Goal: Task Accomplishment & Management: Manage account settings

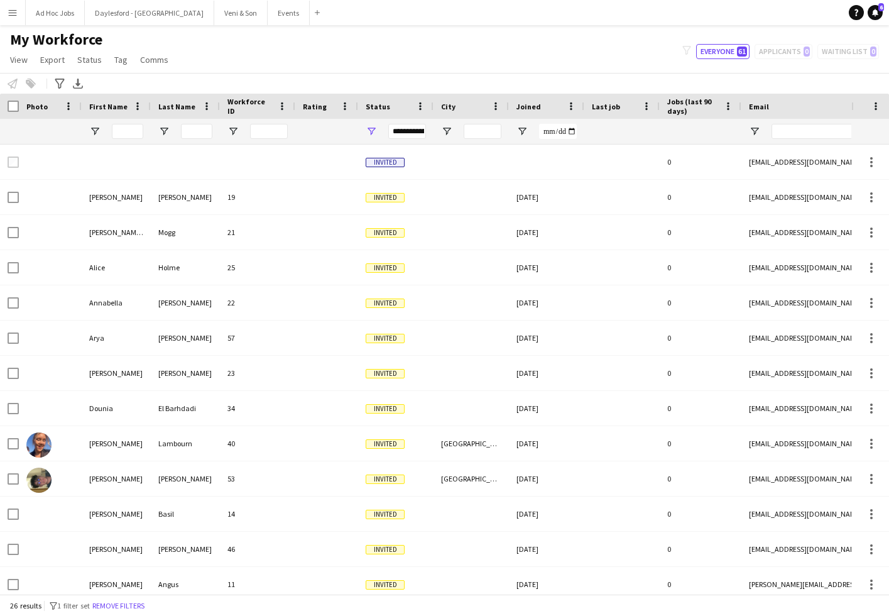
click at [384, 108] on span "Status" at bounding box center [378, 106] width 25 height 9
click at [380, 137] on div "**********" at bounding box center [395, 131] width 75 height 25
click at [376, 131] on span "Open Filter Menu" at bounding box center [371, 131] width 11 height 11
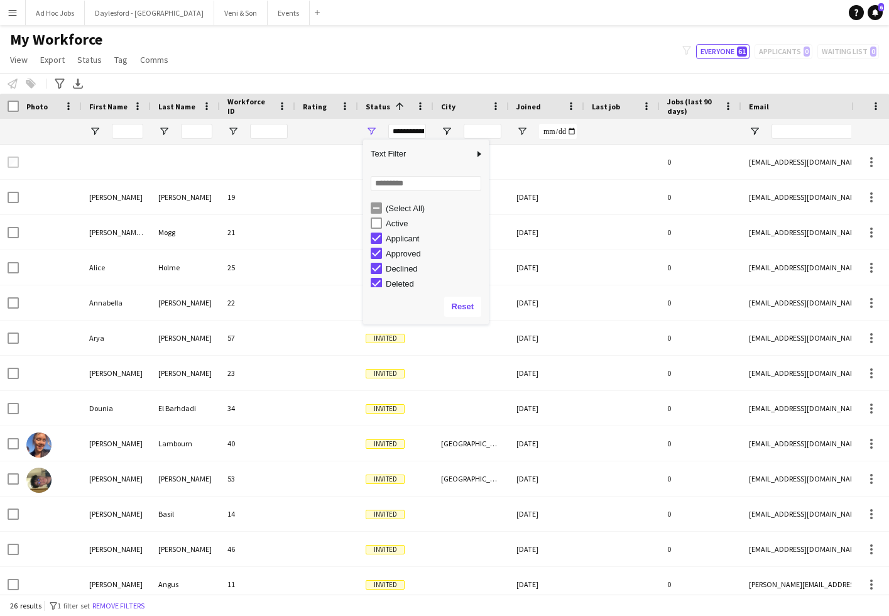
click at [389, 210] on div "(Select All)" at bounding box center [435, 208] width 99 height 9
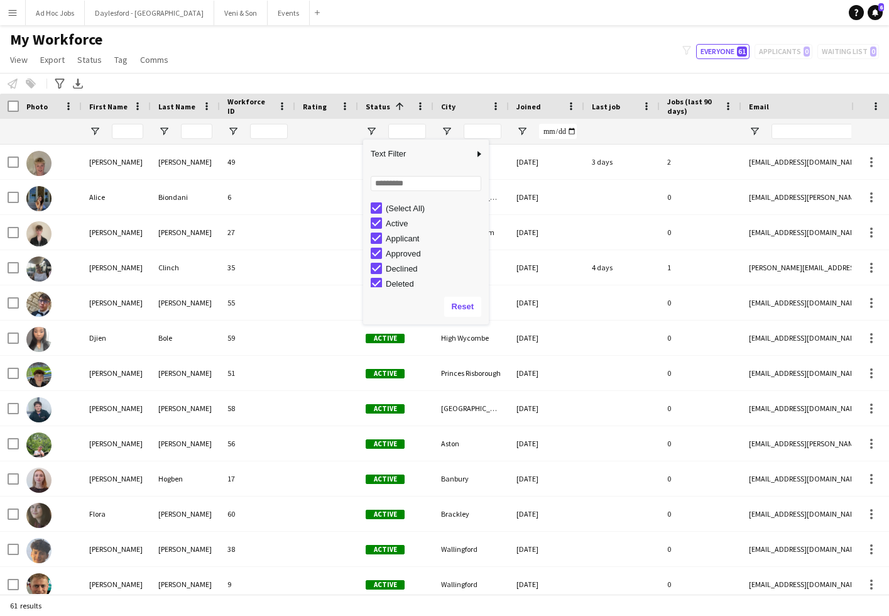
click at [394, 224] on div "Active" at bounding box center [435, 223] width 99 height 9
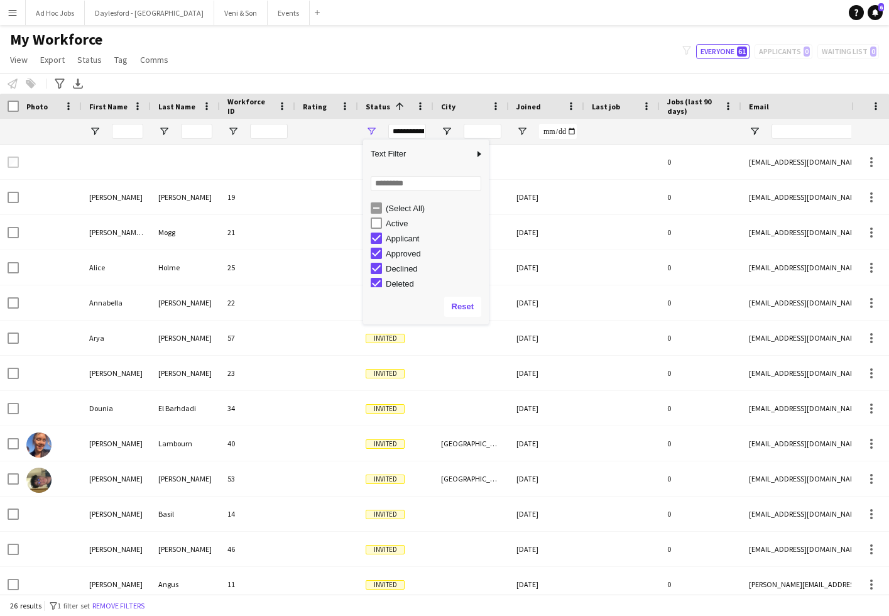
click at [393, 223] on div "Active" at bounding box center [435, 223] width 99 height 9
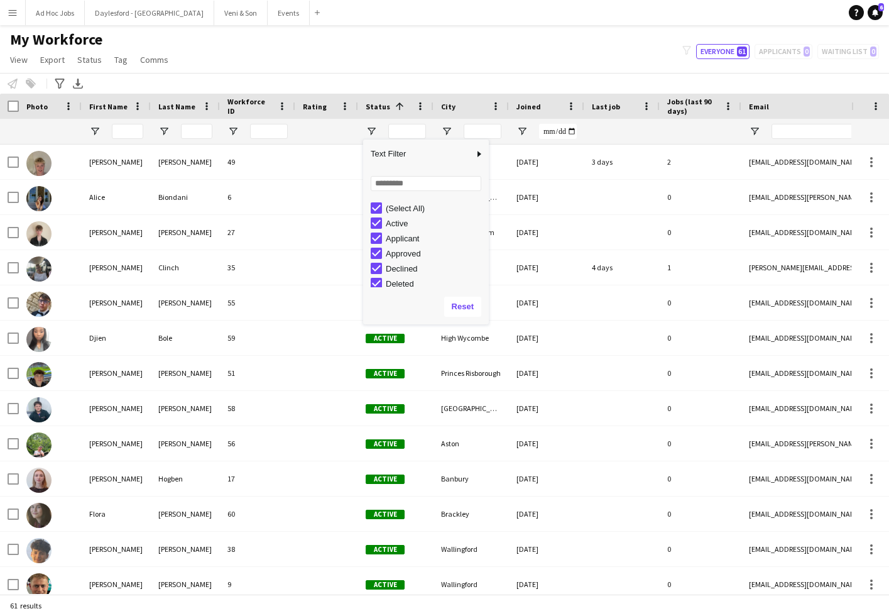
click at [383, 209] on div "(Select All)" at bounding box center [430, 207] width 118 height 15
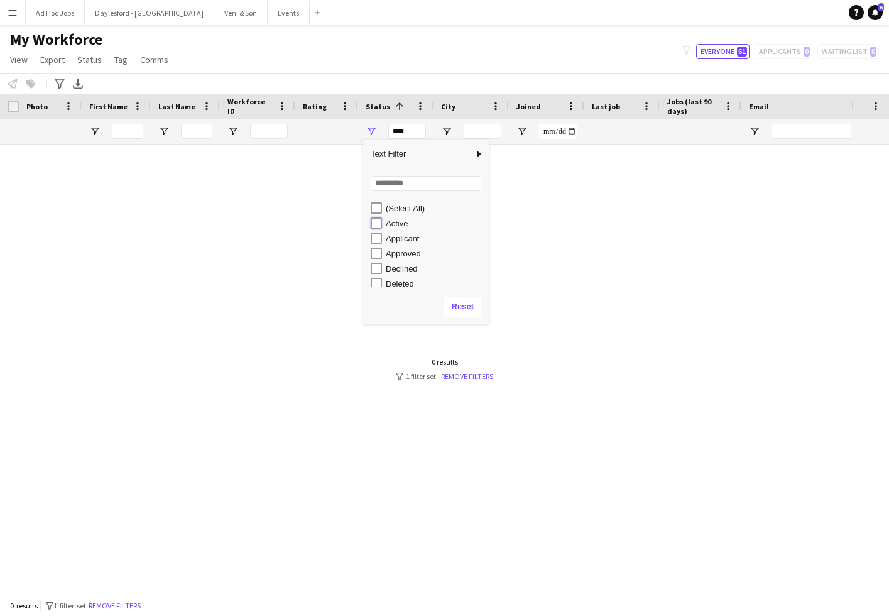
type input "**********"
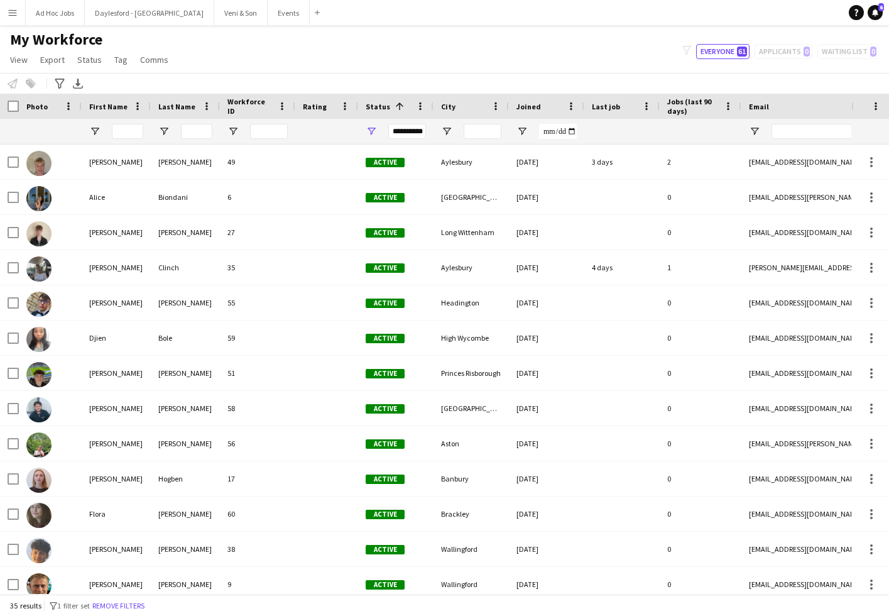
click at [370, 45] on div "My Workforce View Views Default view New view Update view Delete view Edit name…" at bounding box center [444, 51] width 889 height 43
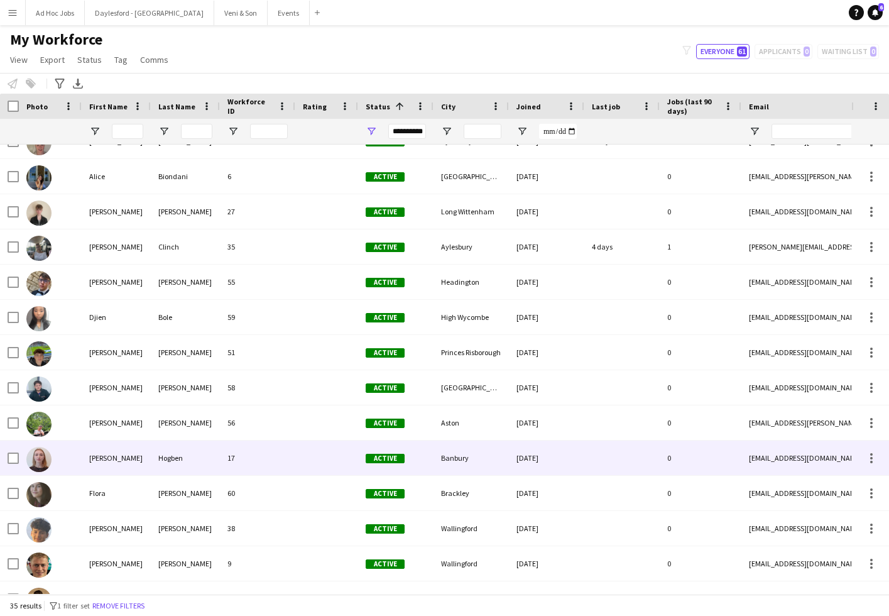
scroll to position [33, 0]
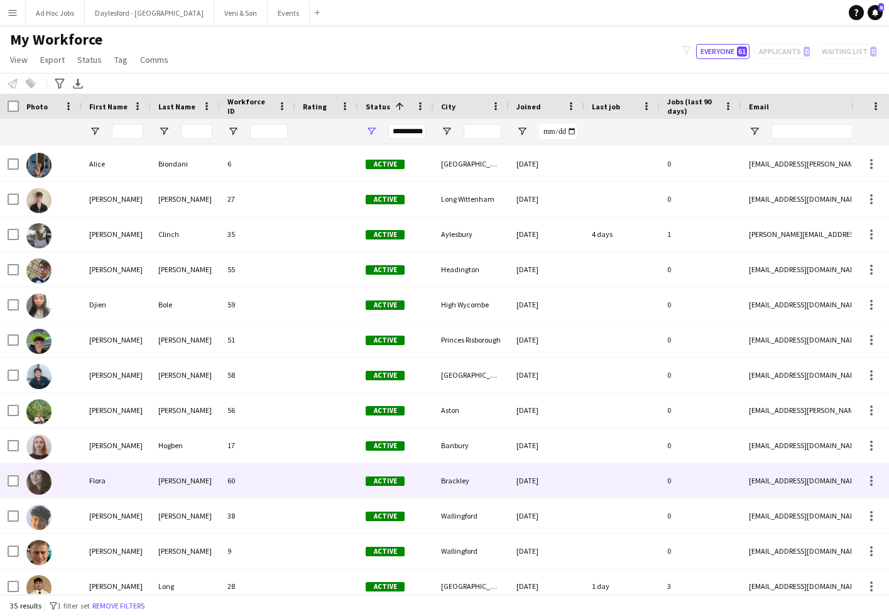
click at [200, 482] on div "[PERSON_NAME]" at bounding box center [185, 480] width 69 height 35
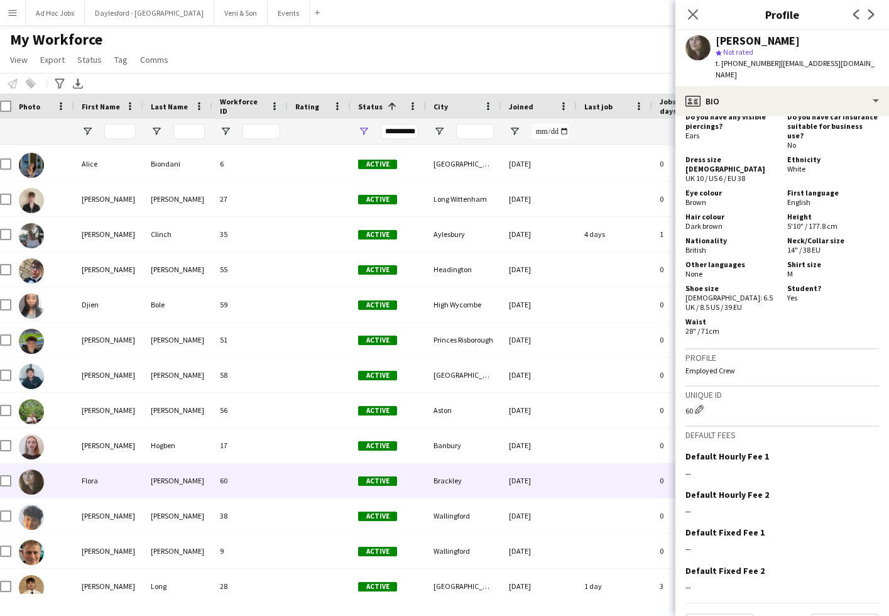
scroll to position [598, 0]
click at [824, 614] on button "Next" at bounding box center [845, 626] width 68 height 25
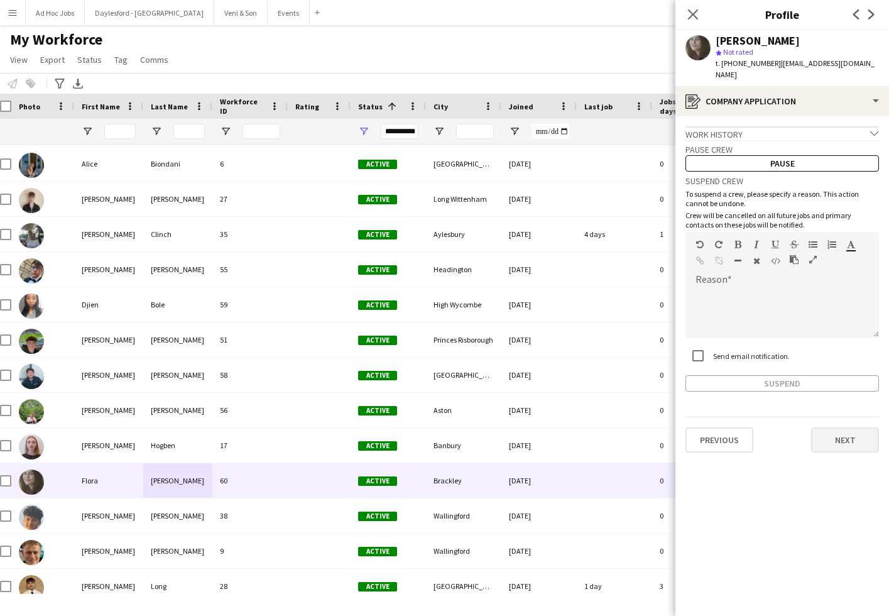
click at [842, 436] on button "Next" at bounding box center [845, 439] width 68 height 25
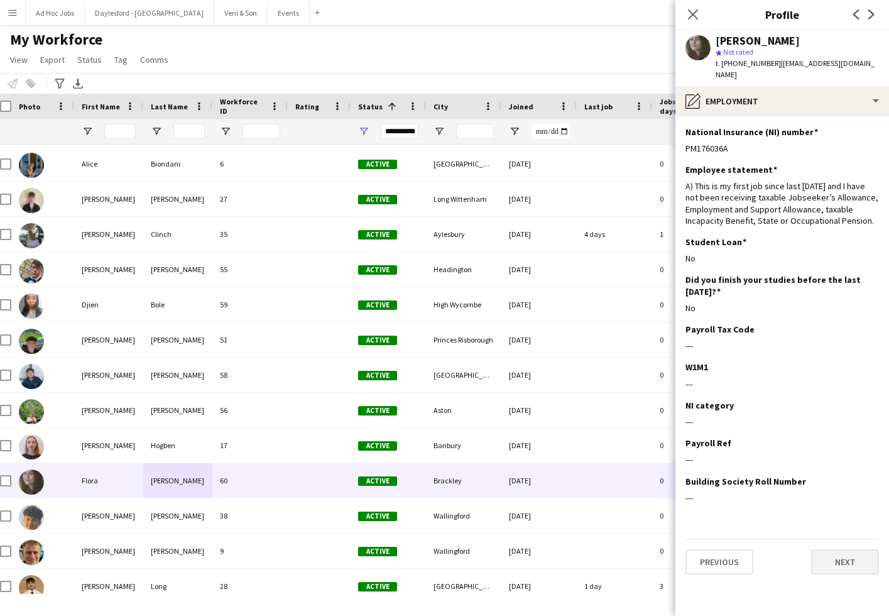
click at [846, 549] on button "Next" at bounding box center [845, 561] width 68 height 25
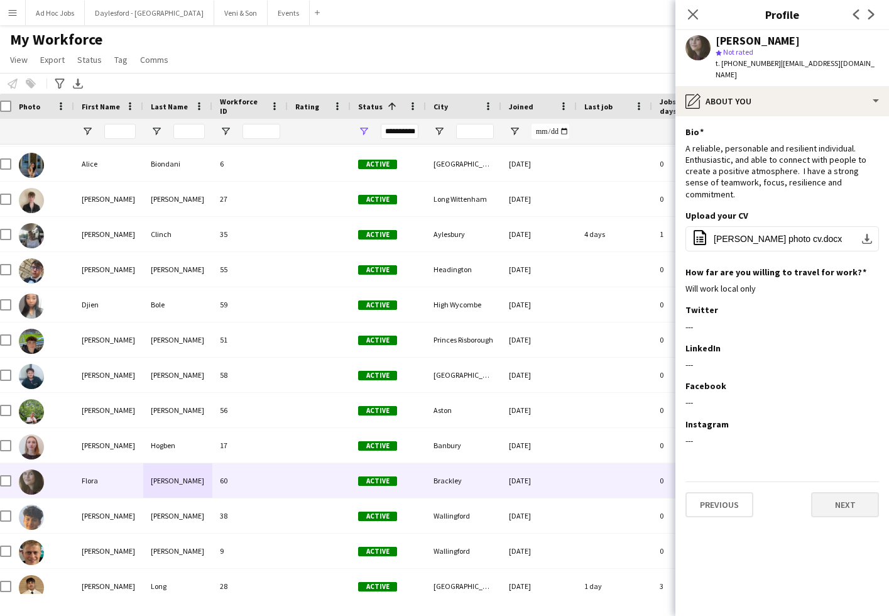
click at [846, 492] on button "Next" at bounding box center [845, 504] width 68 height 25
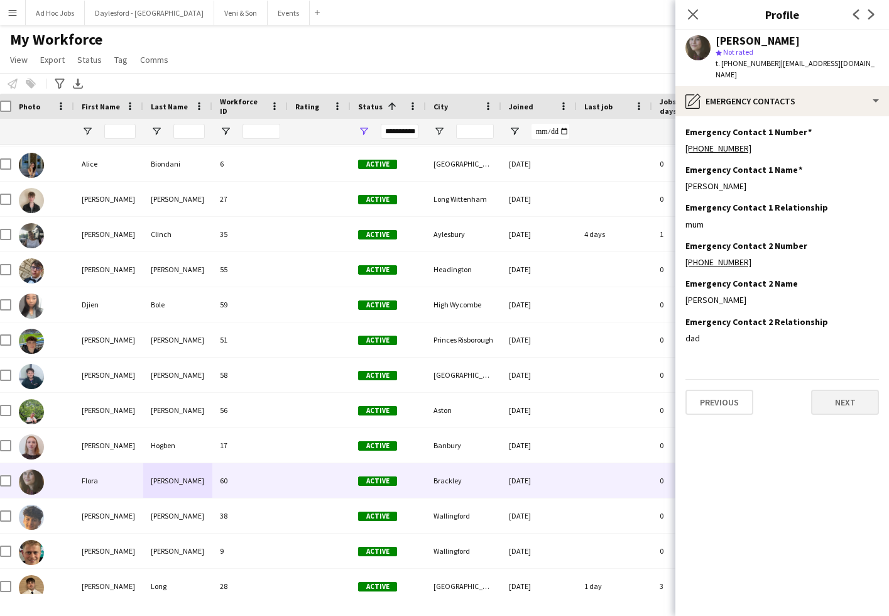
click at [843, 390] on button "Next" at bounding box center [845, 402] width 68 height 25
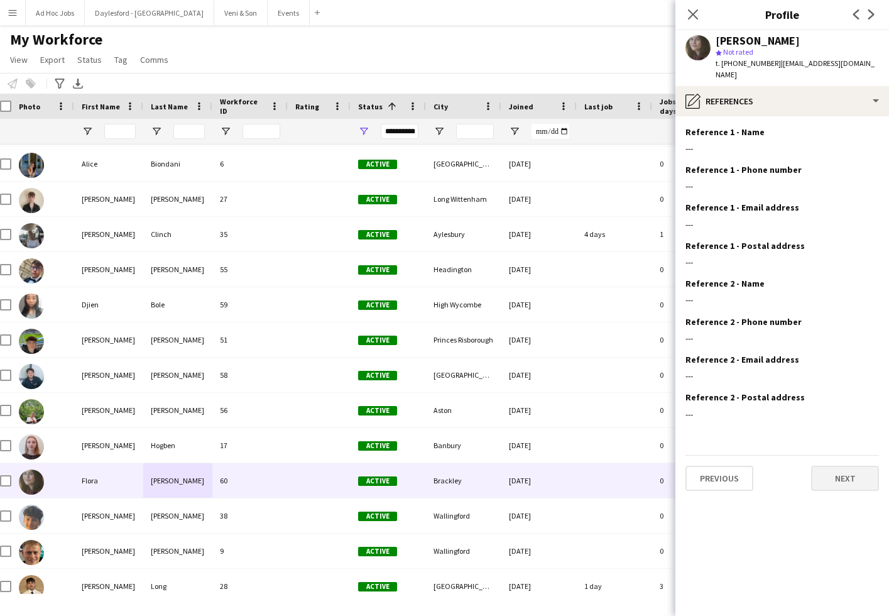
click at [834, 466] on button "Next" at bounding box center [845, 478] width 68 height 25
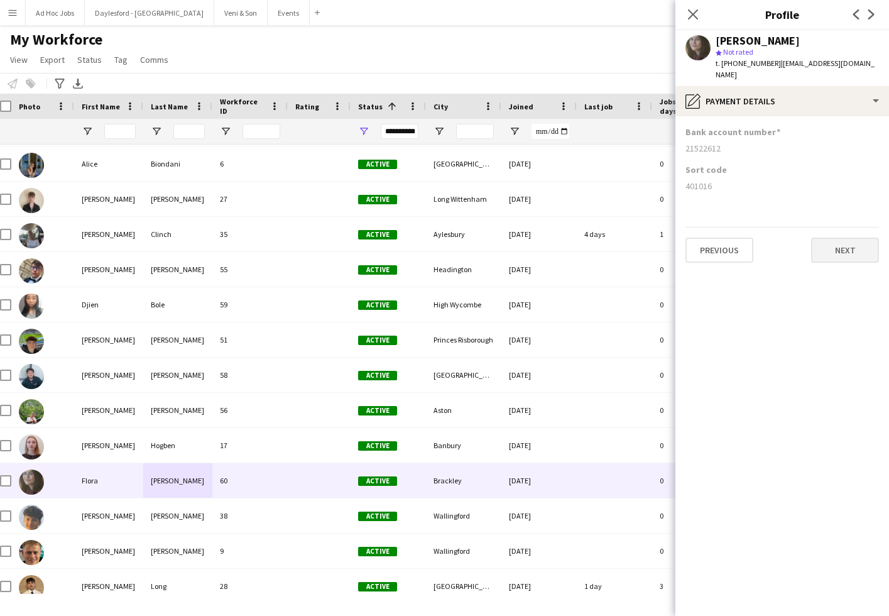
click at [855, 239] on button "Next" at bounding box center [845, 250] width 68 height 25
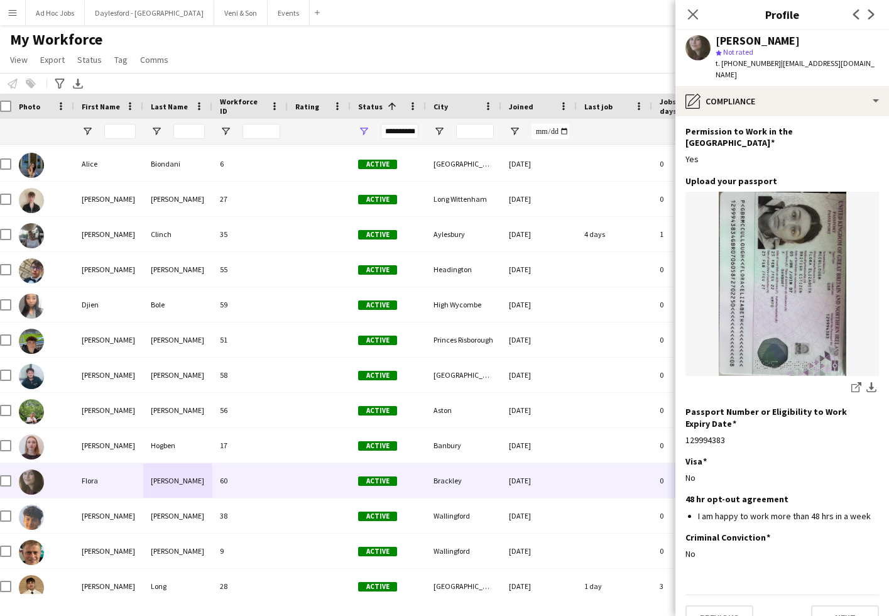
scroll to position [38, 0]
click at [850, 606] on button "Next" at bounding box center [845, 618] width 68 height 25
click at [850, 593] on app-section-data-types "Nationality Edit this field British Permission to Work in the [GEOGRAPHIC_DATA]…" at bounding box center [783, 366] width 214 height 500
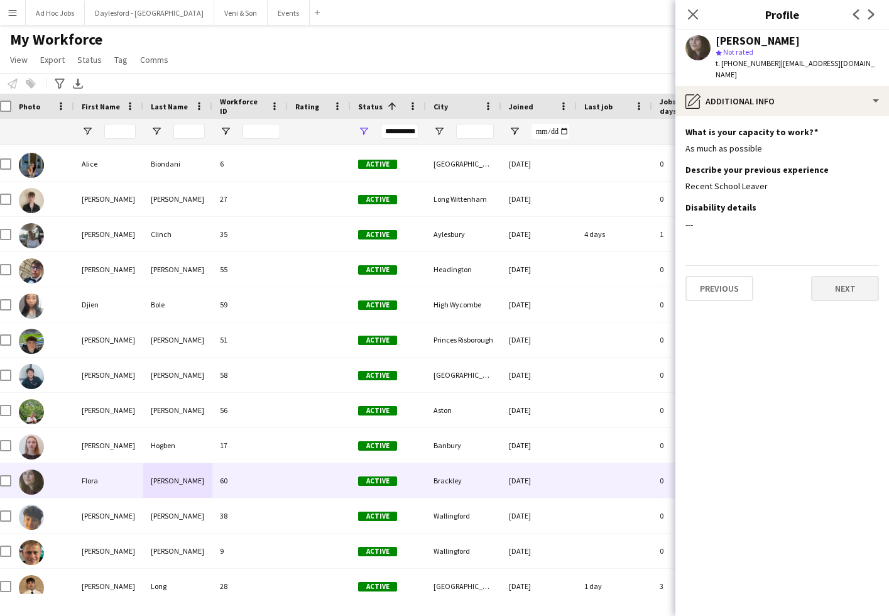
click at [833, 276] on button "Next" at bounding box center [845, 288] width 68 height 25
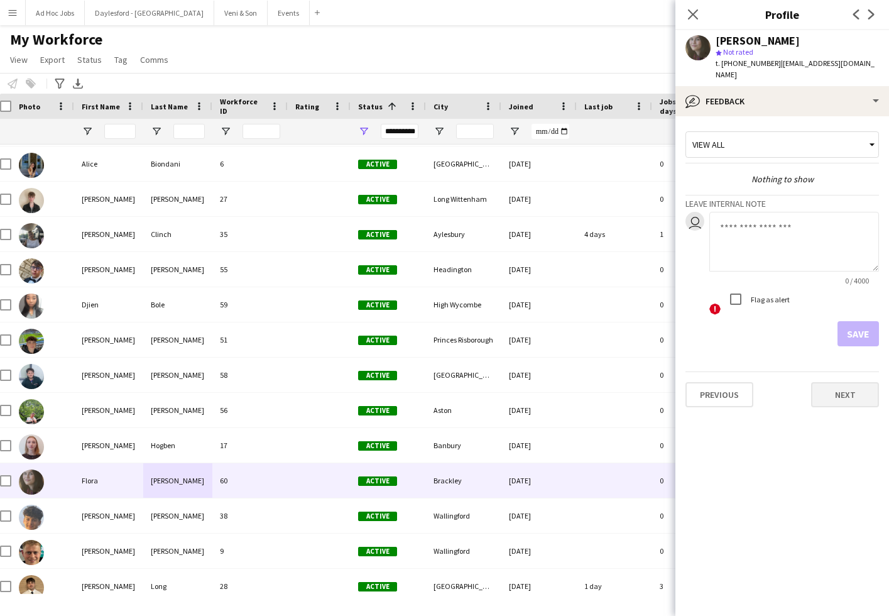
click at [838, 382] on button "Next" at bounding box center [845, 394] width 68 height 25
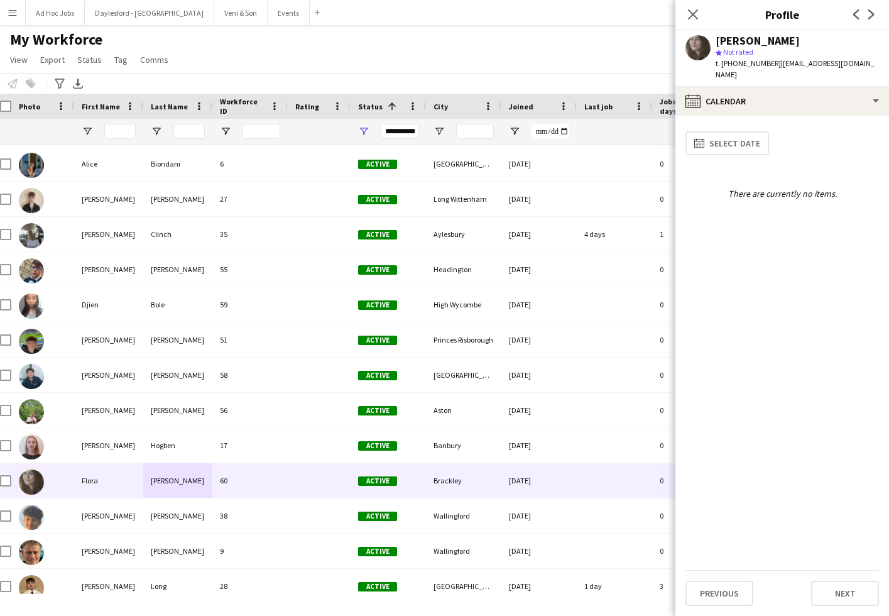
click at [697, 24] on div "Close pop-in" at bounding box center [693, 14] width 35 height 29
click at [693, 12] on icon "Close pop-in" at bounding box center [693, 14] width 12 height 12
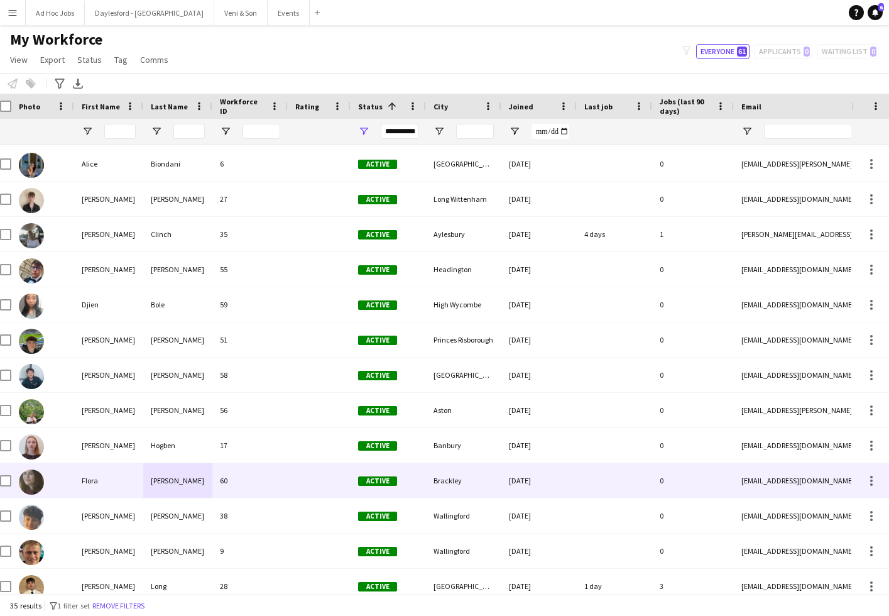
click at [30, 480] on img at bounding box center [31, 481] width 25 height 25
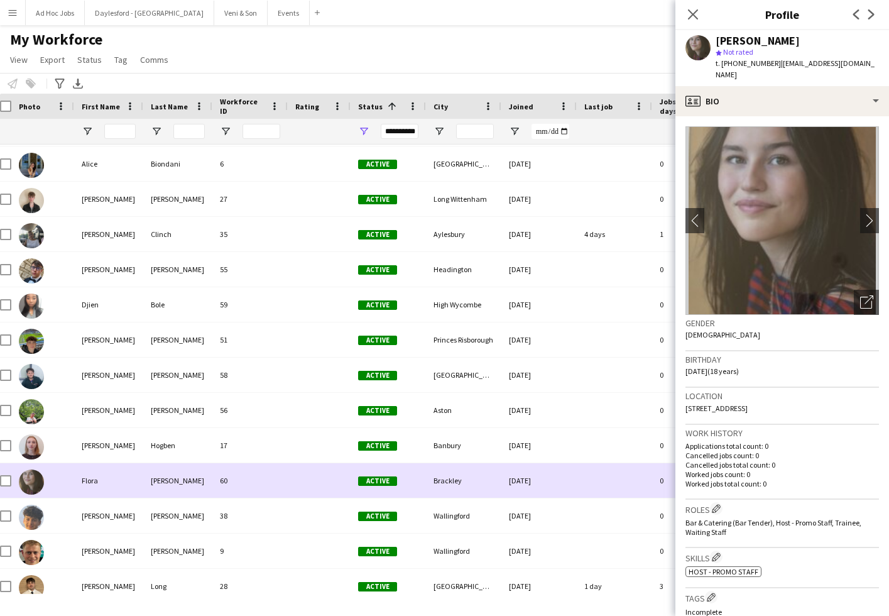
click at [233, 495] on div "60" at bounding box center [249, 480] width 75 height 35
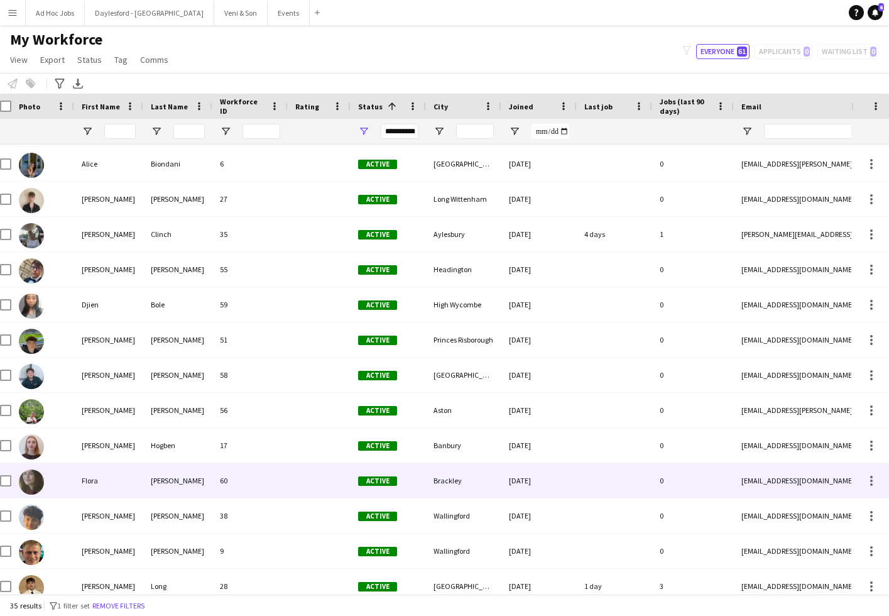
click at [234, 483] on div "60" at bounding box center [249, 480] width 75 height 35
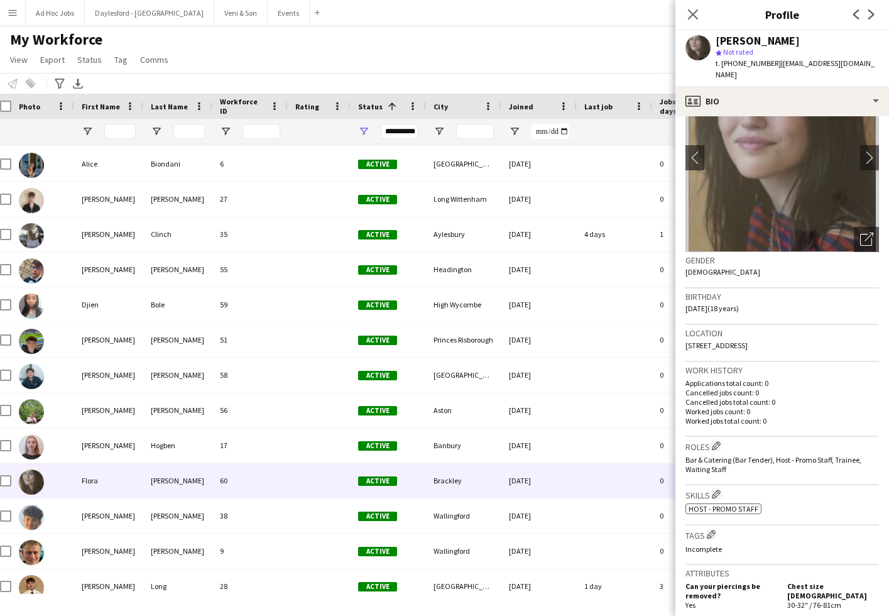
scroll to position [82, 0]
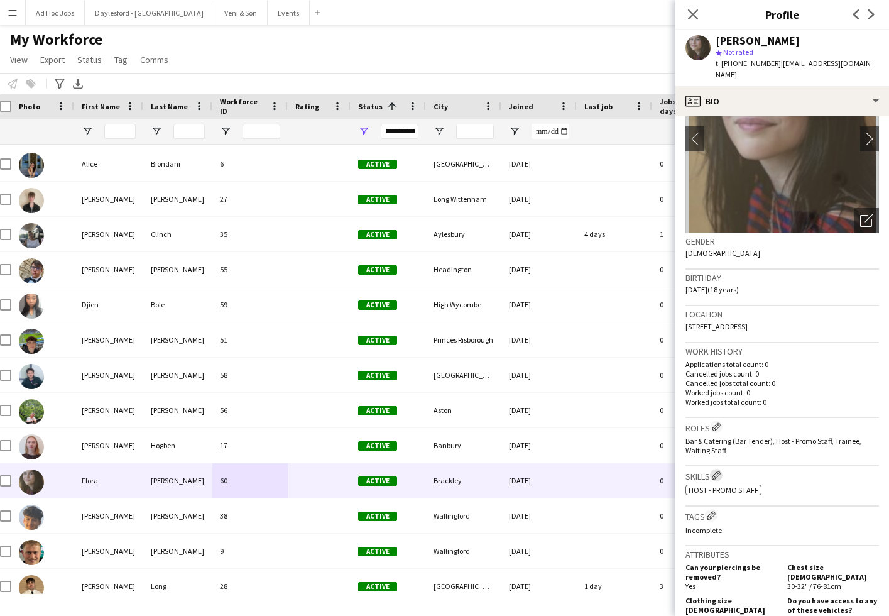
click at [721, 471] on app-icon "Edit crew company skills" at bounding box center [716, 475] width 9 height 9
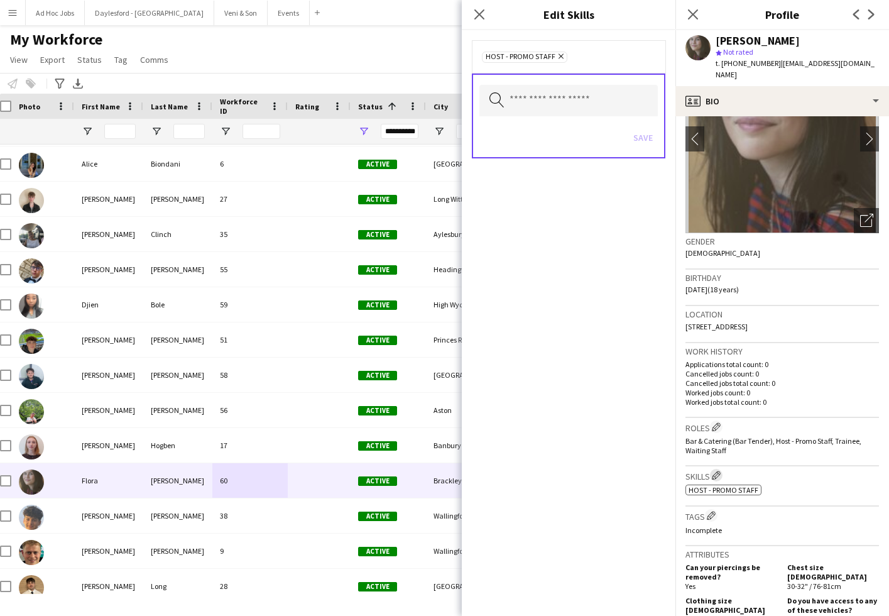
click at [721, 471] on app-icon "Edit crew company skills" at bounding box center [716, 475] width 9 height 9
click at [718, 422] on app-icon "Edit crew company roles" at bounding box center [716, 426] width 9 height 9
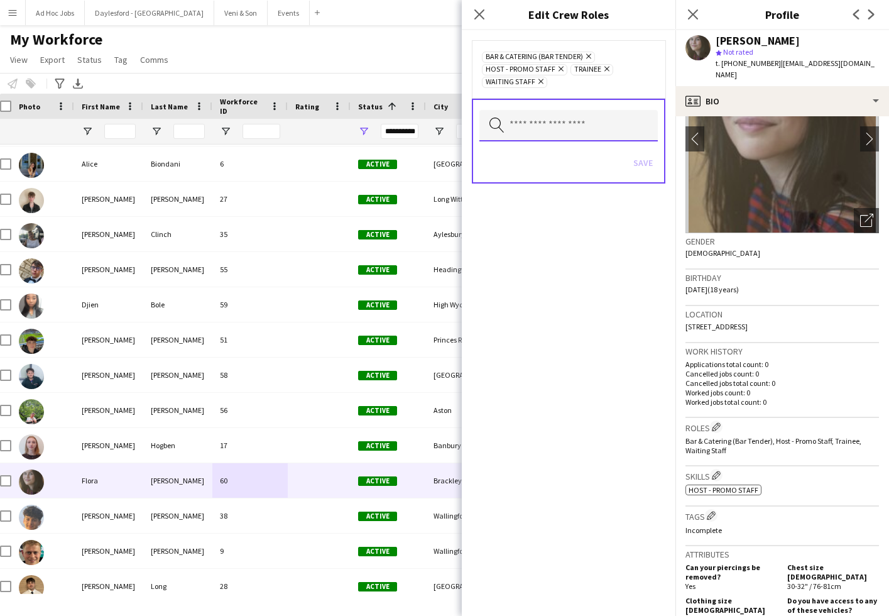
click at [547, 128] on input "text" at bounding box center [568, 125] width 178 height 31
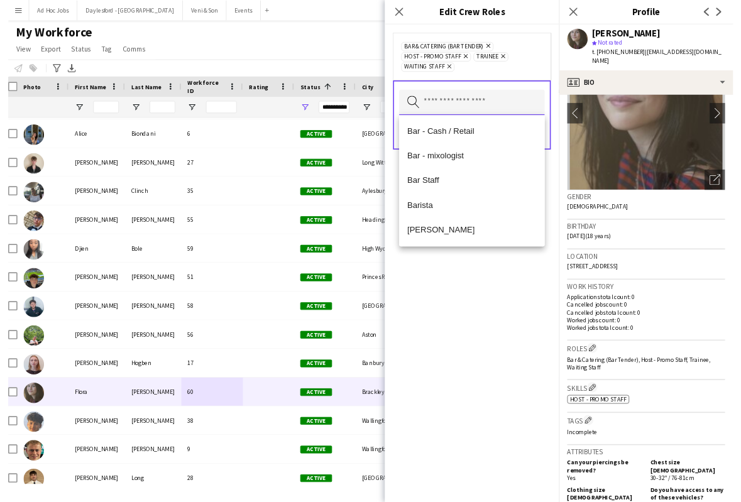
scroll to position [0, 0]
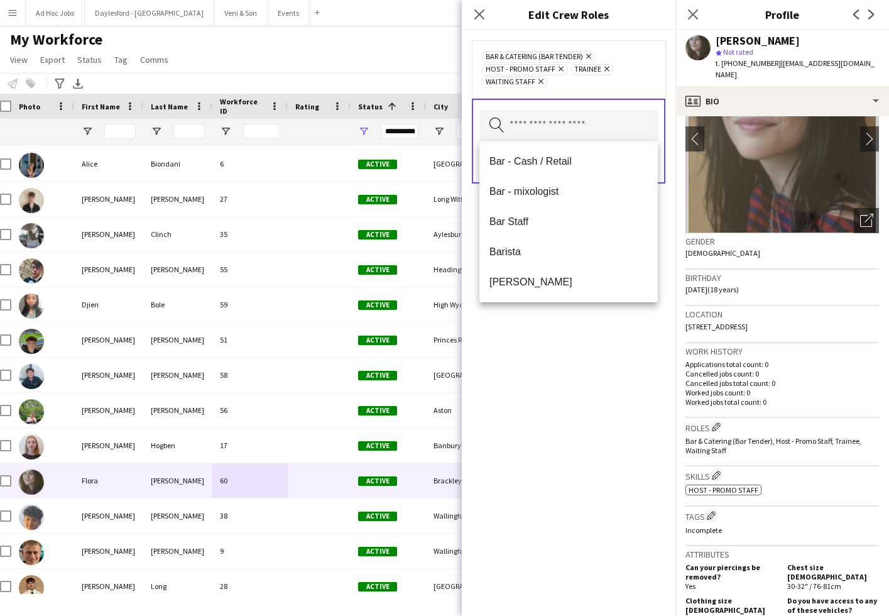
click at [566, 364] on div "Bar & Catering (Bar Tender) Remove Host - Promo Staff Remove Trainee Remove Wai…" at bounding box center [569, 323] width 214 height 586
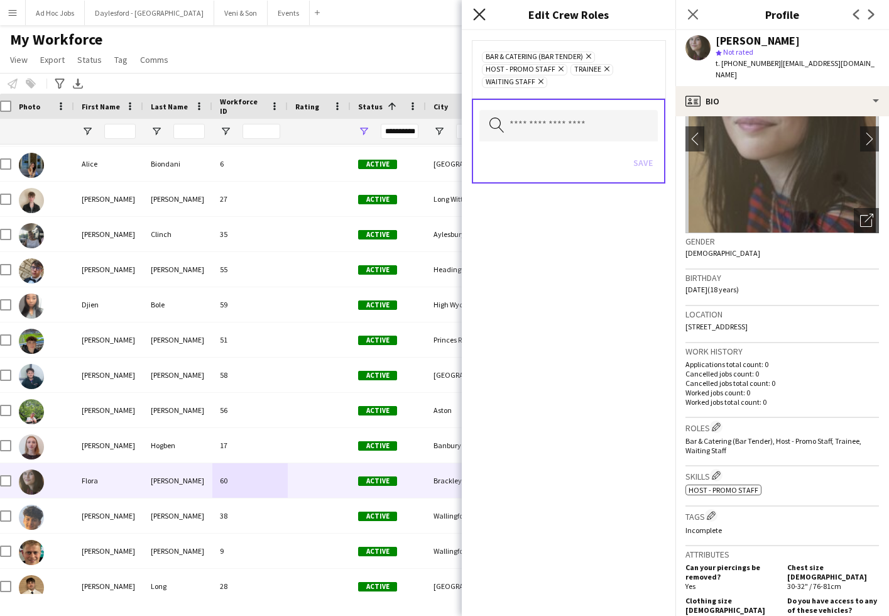
click at [480, 17] on icon "Close pop-in" at bounding box center [479, 14] width 12 height 12
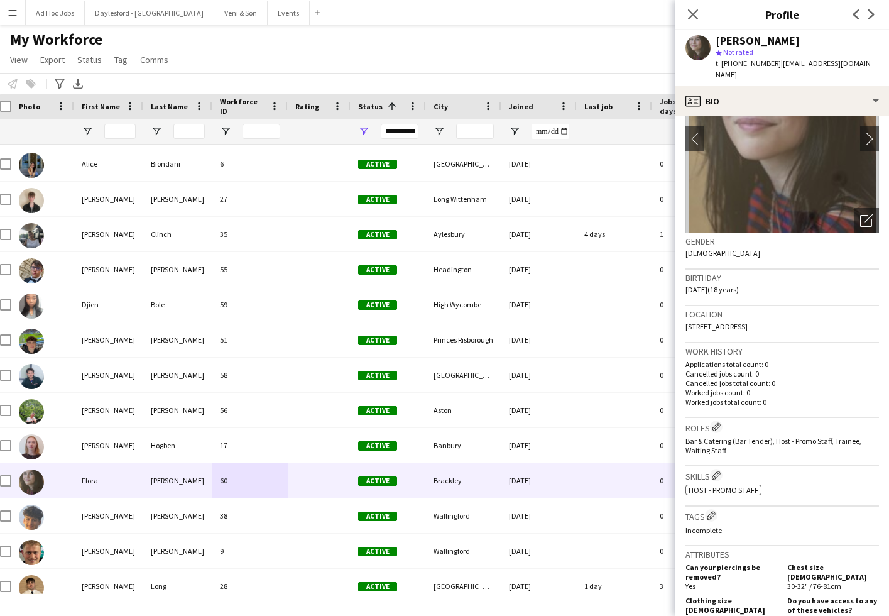
click at [458, 63] on div "My Workforce View Views Default view New view Update view Delete view Edit name…" at bounding box center [444, 51] width 889 height 43
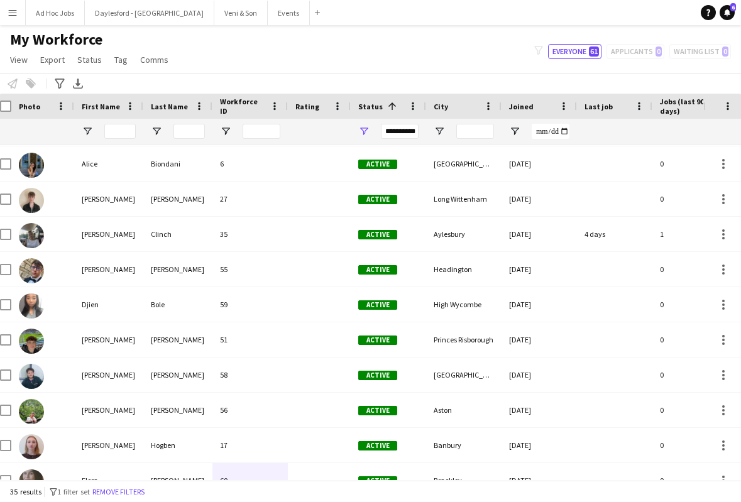
drag, startPoint x: 278, startPoint y: 70, endPoint x: 208, endPoint y: 54, distance: 71.6
click at [277, 71] on div "My Workforce View Views Default view New view Update view Delete view Edit name…" at bounding box center [370, 51] width 741 height 43
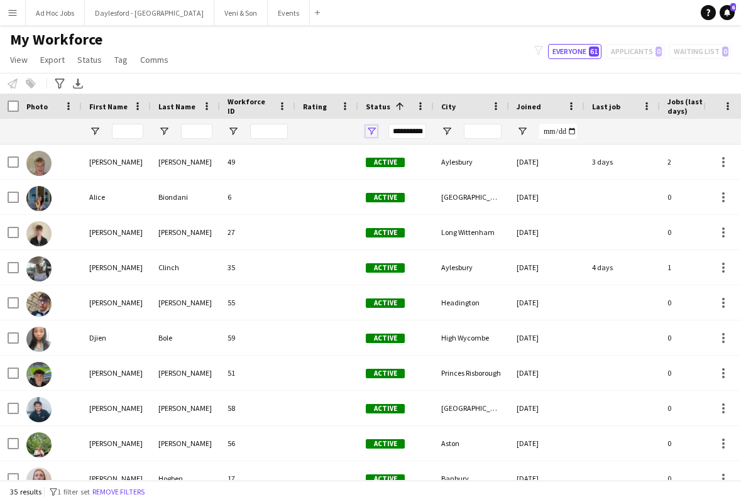
click at [376, 130] on span "Open Filter Menu" at bounding box center [371, 131] width 11 height 11
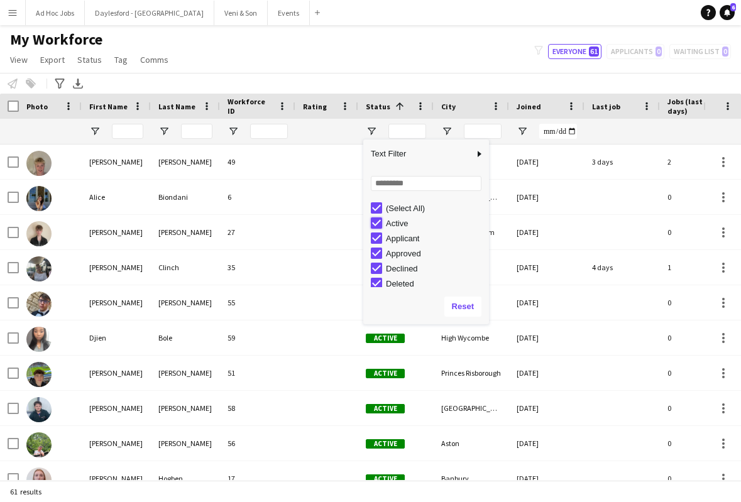
type input "**********"
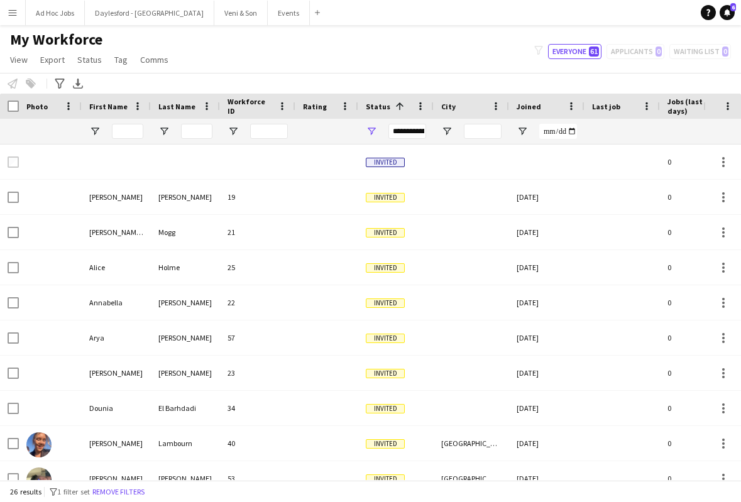
click at [383, 45] on div "My Workforce View Views Default view New view Update view Delete view Edit name…" at bounding box center [370, 51] width 741 height 43
